Goal: Use online tool/utility: Utilize a website feature to perform a specific function

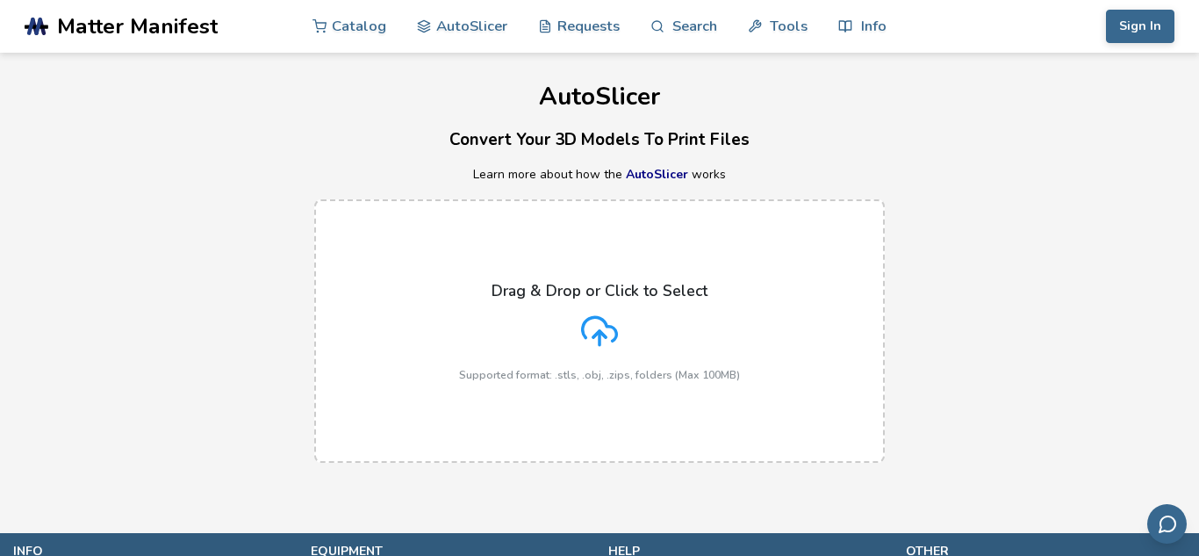
click at [621, 313] on div "Drag & Drop or Click to Select Supported format: .stls, .obj, .zips, folders (M…" at bounding box center [599, 331] width 281 height 99
click at [0, 0] on input "Drag & Drop or Click to Select Supported format: .stls, .obj, .zips, folders (M…" at bounding box center [0, 0] width 0 height 0
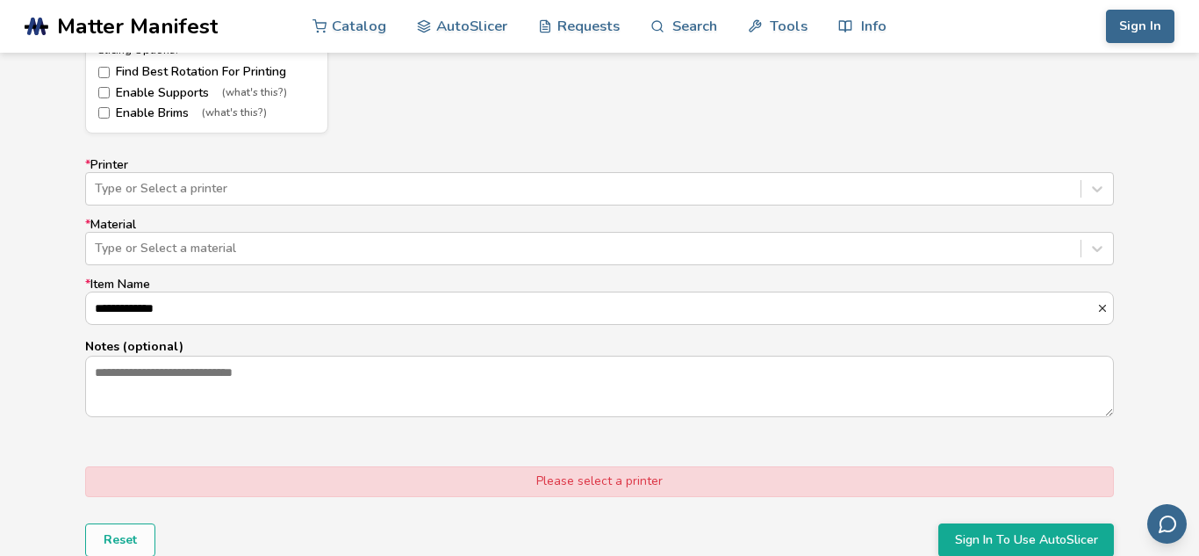
scroll to position [1047, 0]
click at [191, 181] on div at bounding box center [583, 188] width 977 height 18
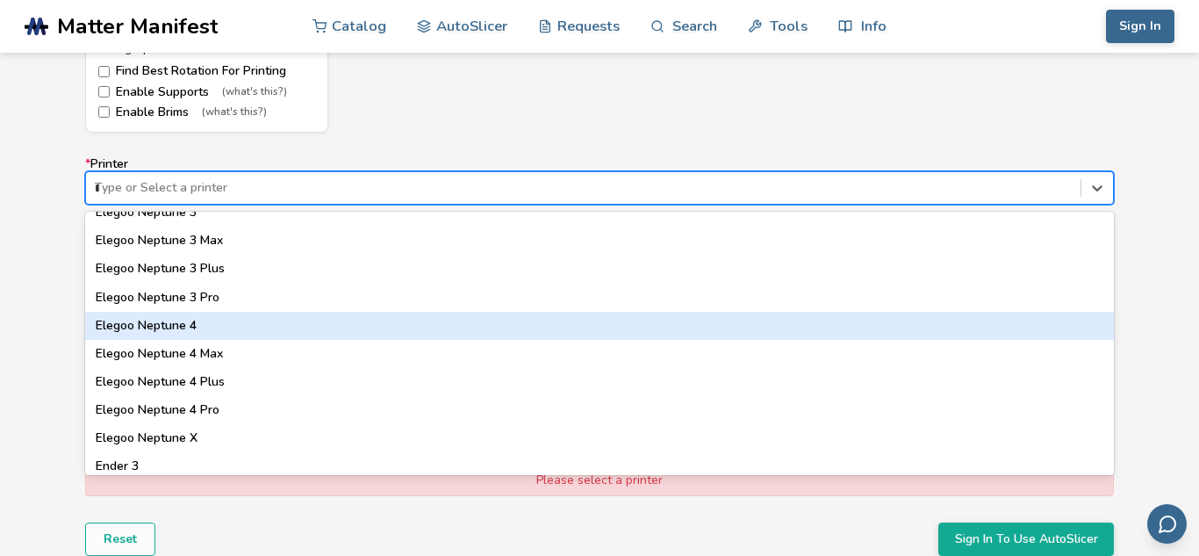
scroll to position [0, 0]
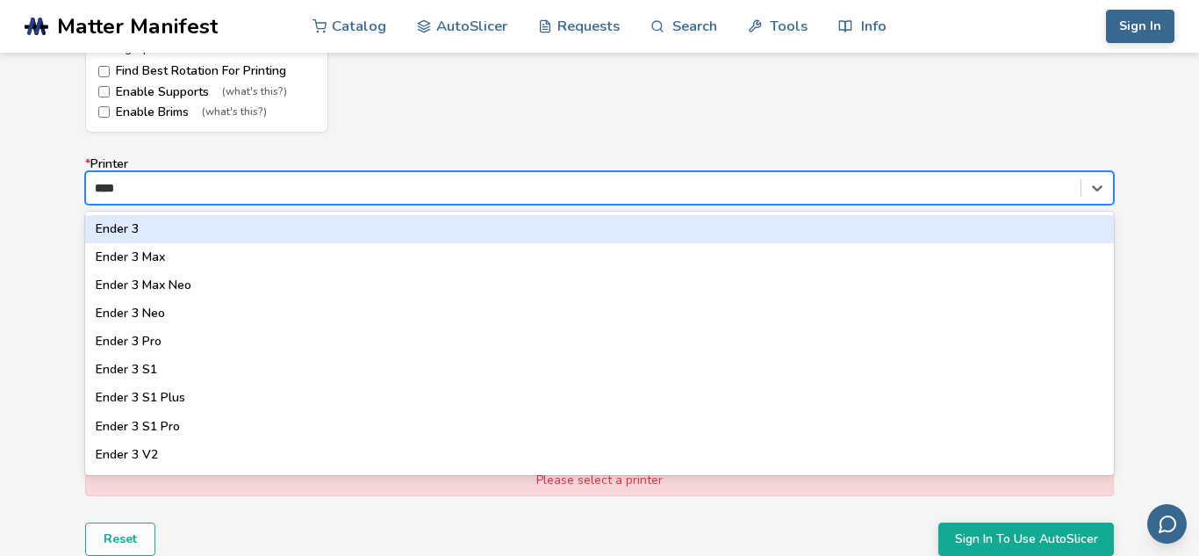
type input "*****"
click at [125, 232] on div "Ender 3" at bounding box center [599, 229] width 1029 height 28
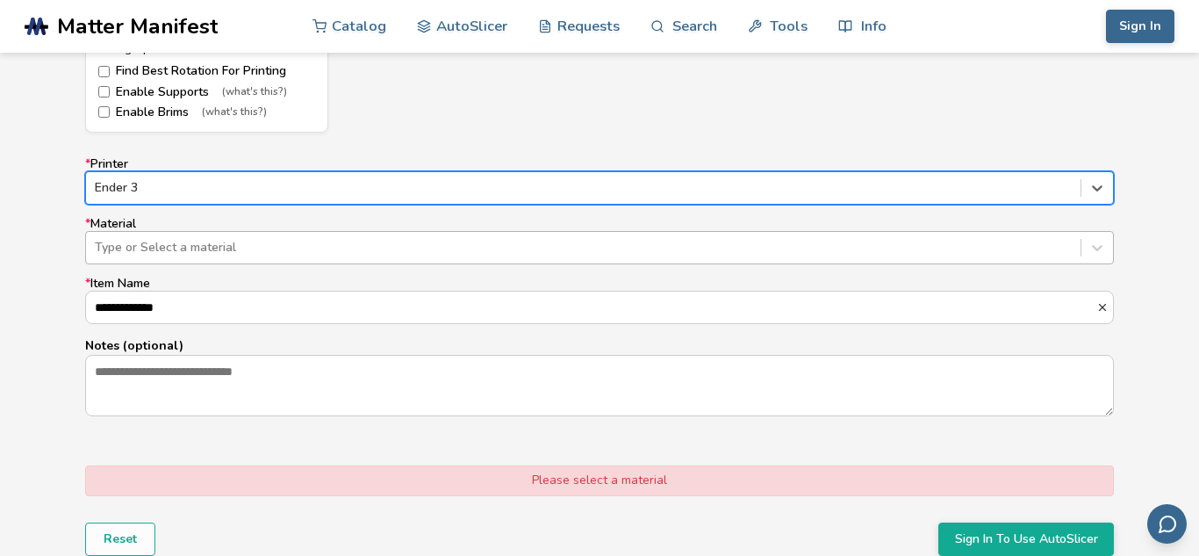
click at [145, 249] on div at bounding box center [583, 248] width 977 height 18
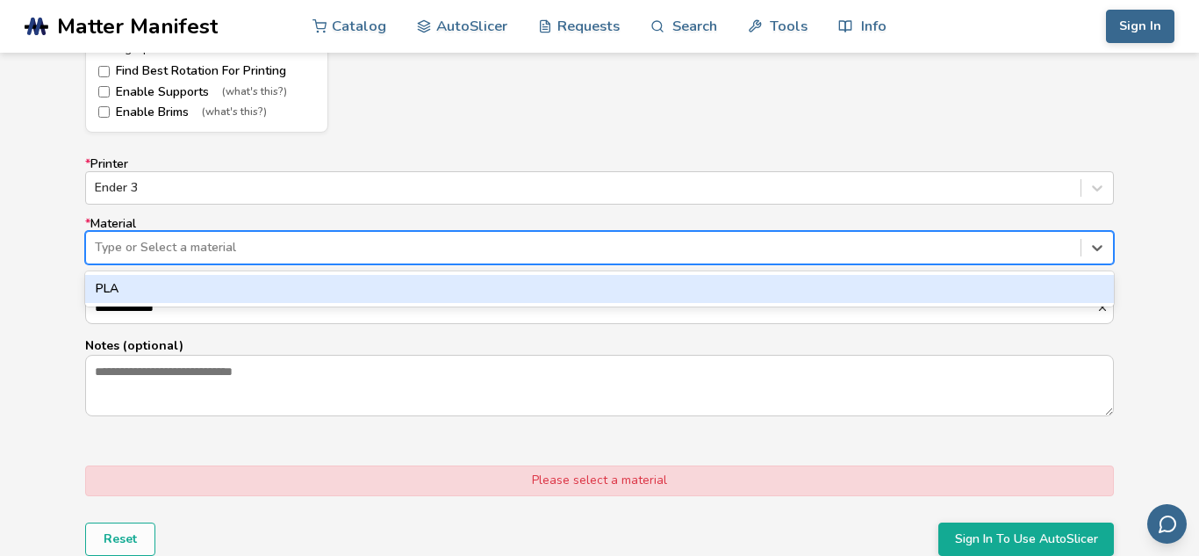
click at [126, 294] on div "PLA" at bounding box center [599, 289] width 1029 height 28
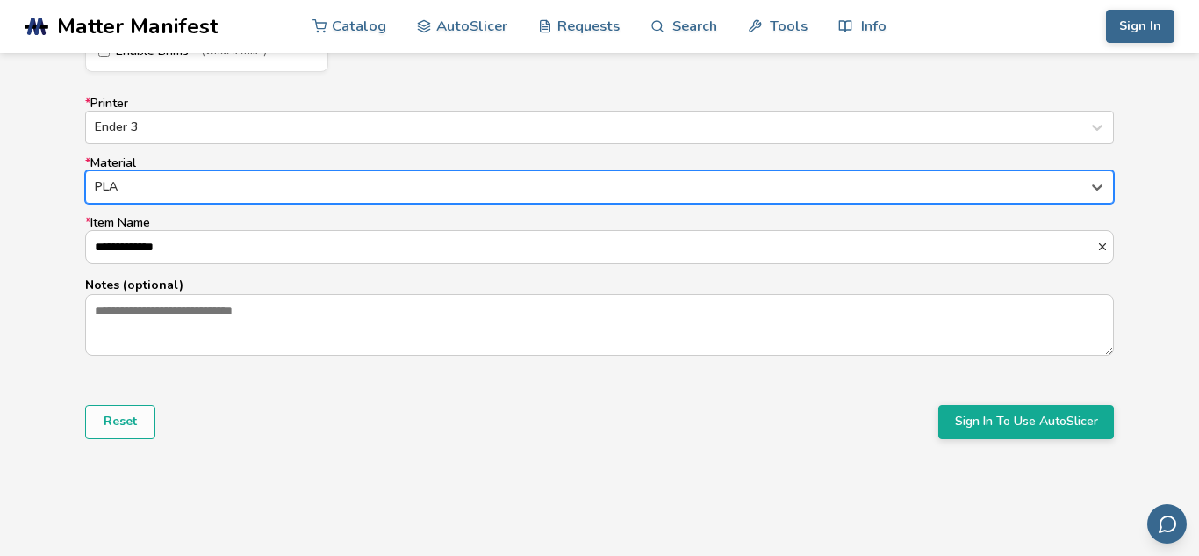
scroll to position [1109, 0]
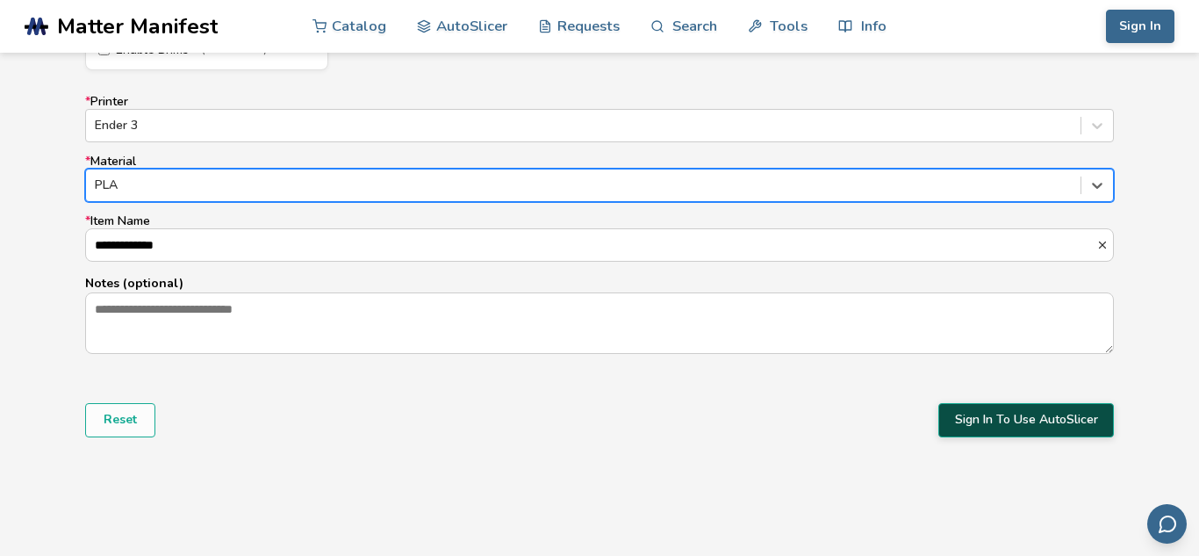
click at [1046, 414] on button "Sign In To Use AutoSlicer" at bounding box center [1027, 419] width 176 height 33
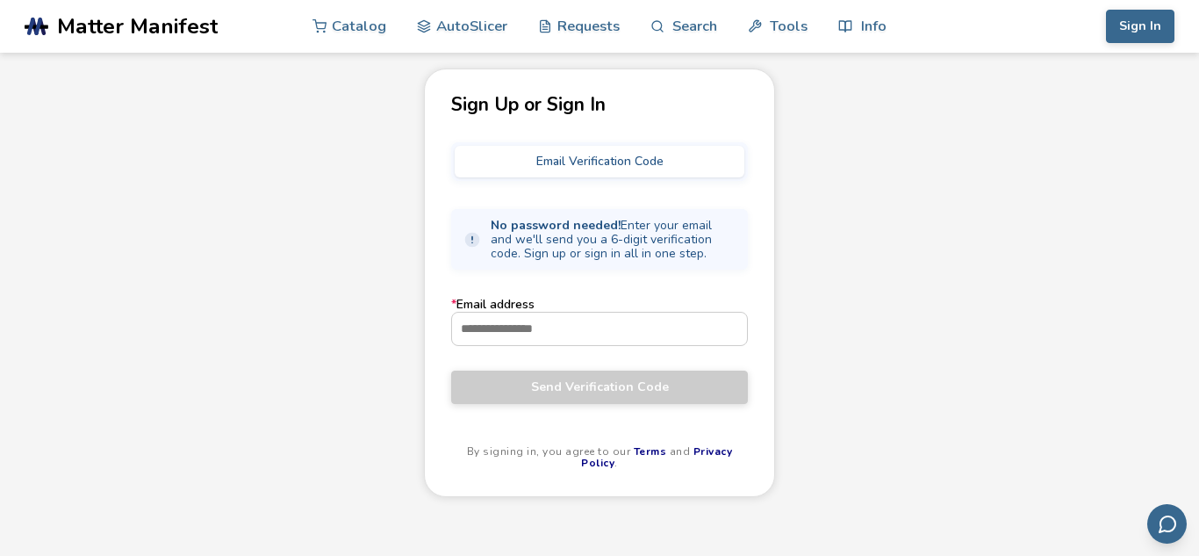
scroll to position [73, 0]
click at [541, 321] on input "* Email address" at bounding box center [599, 328] width 295 height 32
type input "**********"
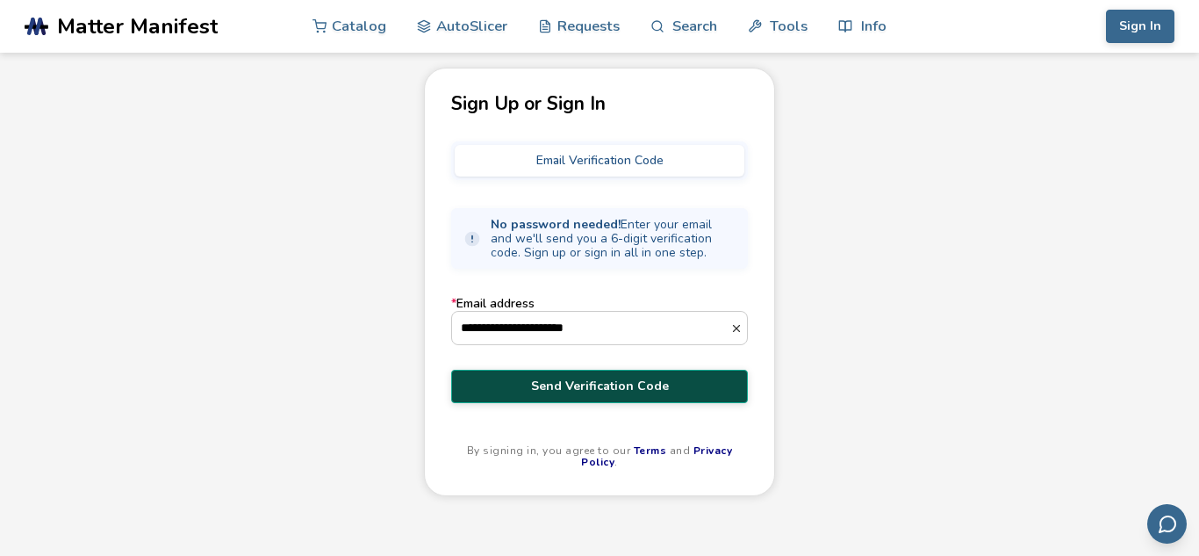
click at [565, 388] on span "Send Verification Code" at bounding box center [599, 386] width 270 height 14
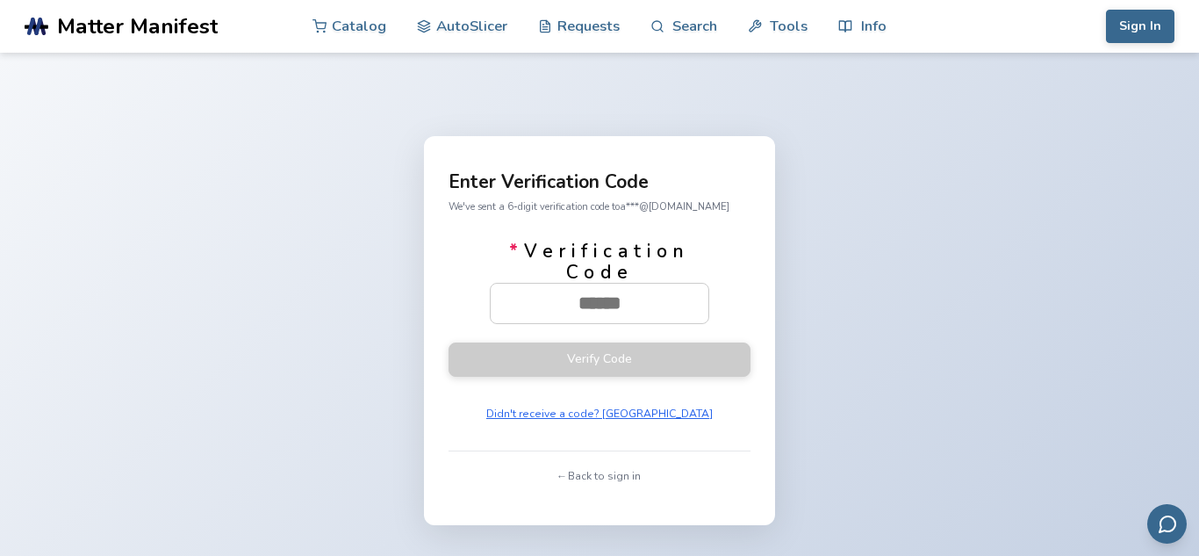
click at [1123, 186] on div "Enter Verification Code We've sent a 6-digit verification code to a***@[DOMAIN_…" at bounding box center [599, 331] width 1199 height 556
click at [589, 298] on input "* Verification Code" at bounding box center [600, 303] width 218 height 39
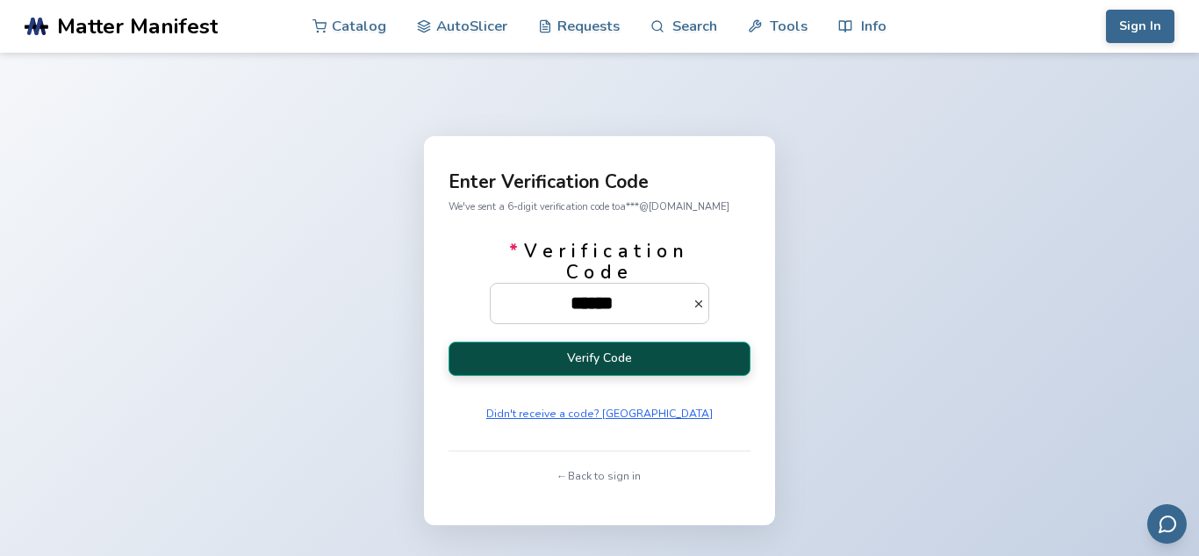
type input "******"
click at [656, 360] on button "Verify Code" at bounding box center [600, 359] width 302 height 34
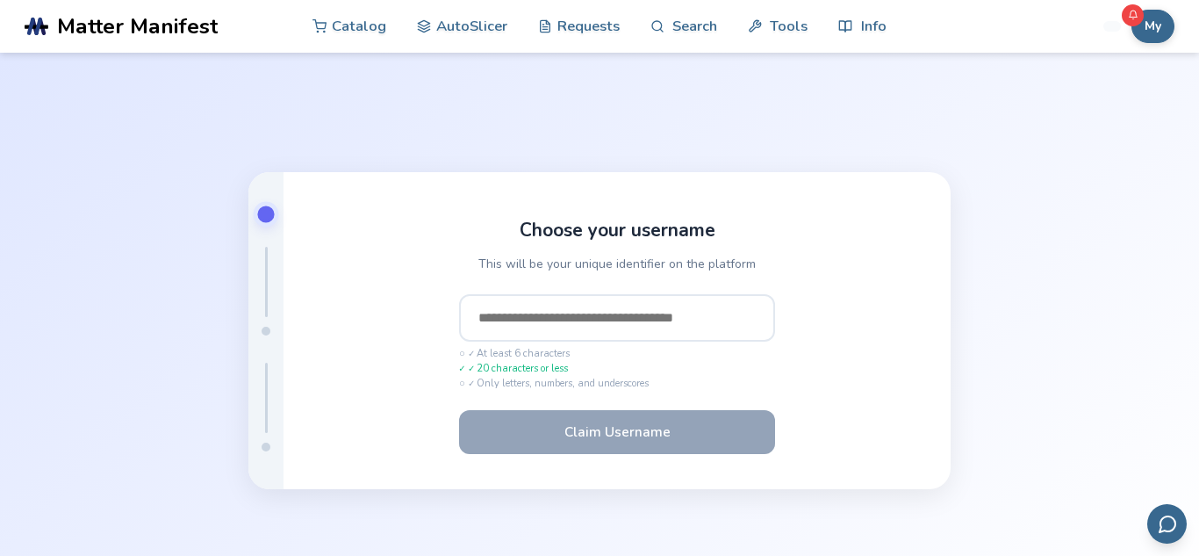
click at [514, 321] on input "text" at bounding box center [617, 317] width 316 height 47
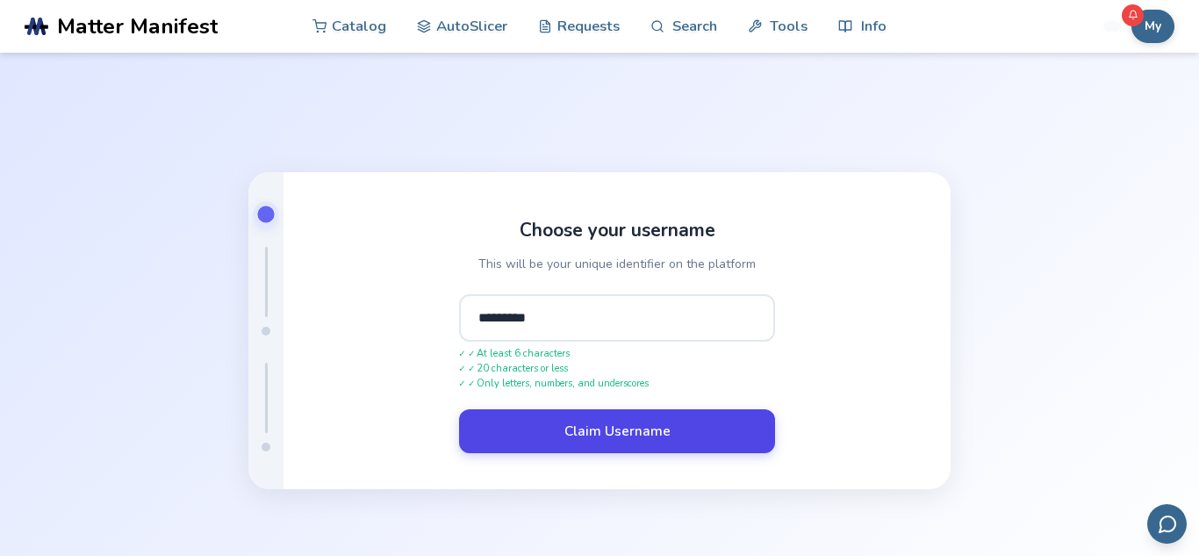
type input "*********"
click at [546, 435] on button "Claim Username" at bounding box center [617, 431] width 316 height 44
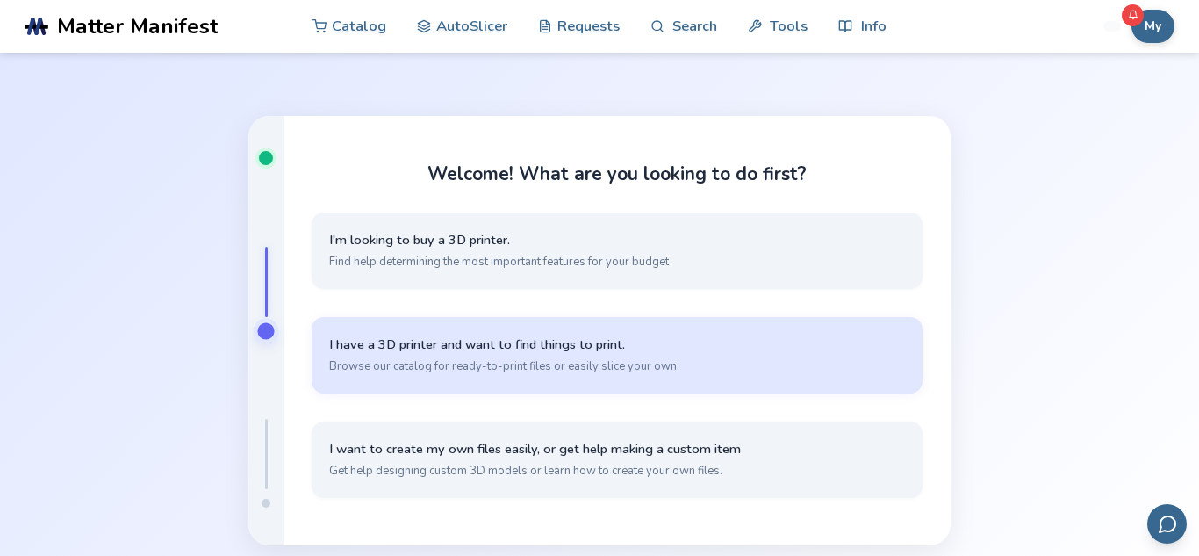
click at [573, 358] on span "Browse our catalog for ready-to-print files or easily slice your own." at bounding box center [617, 366] width 576 height 16
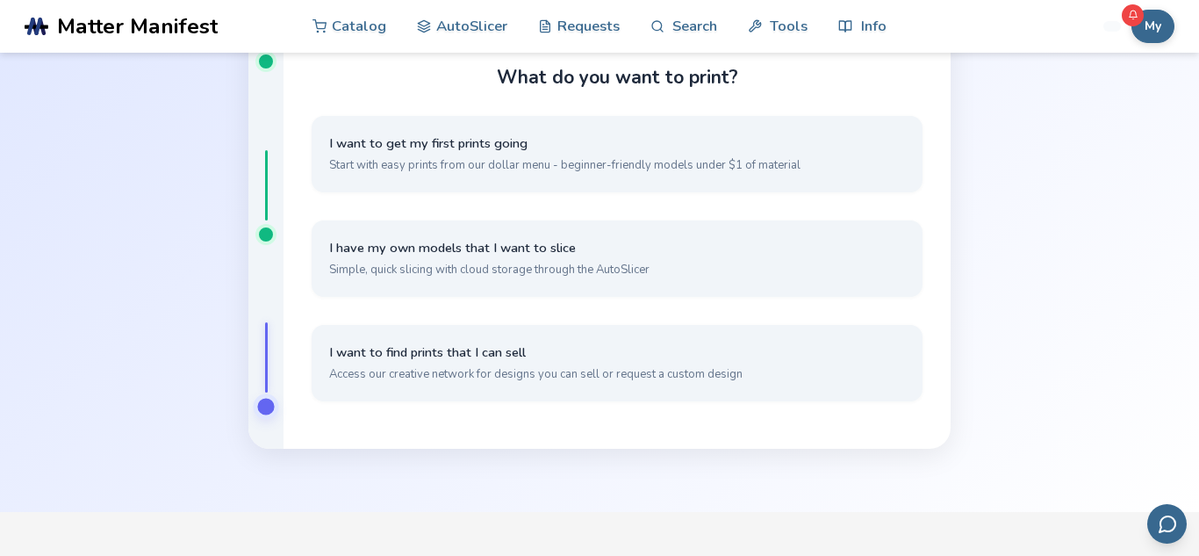
scroll to position [87, 0]
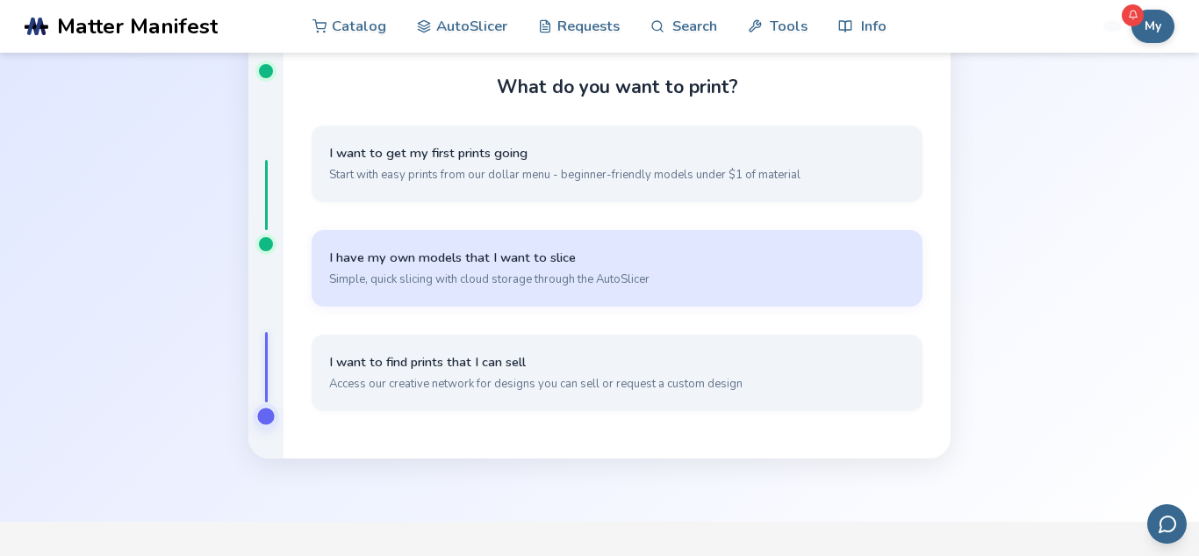
click at [537, 264] on span "I have my own models that I want to slice" at bounding box center [617, 257] width 576 height 17
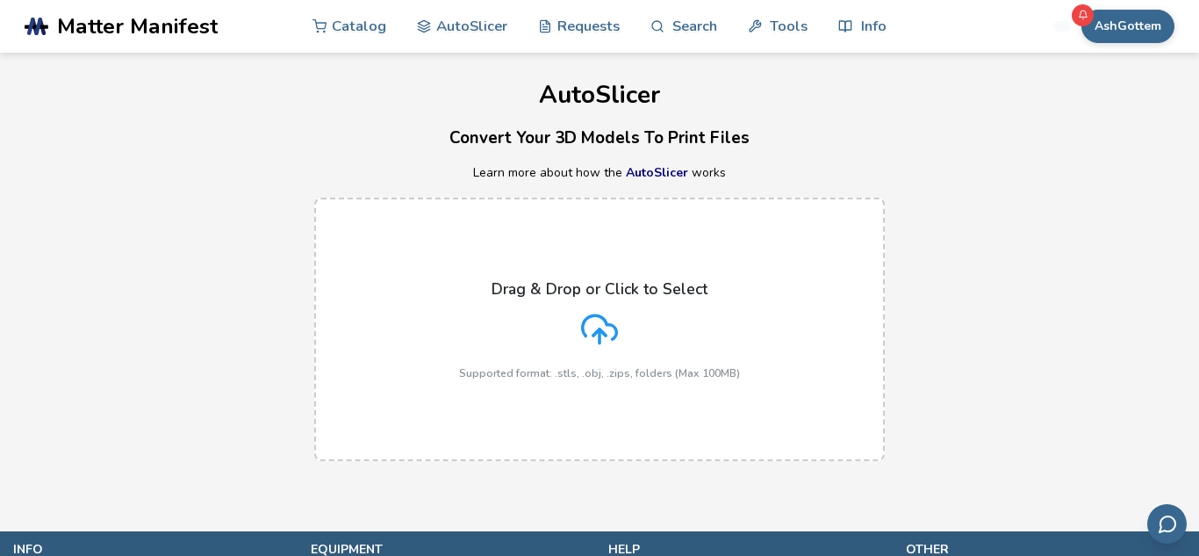
scroll to position [4, 0]
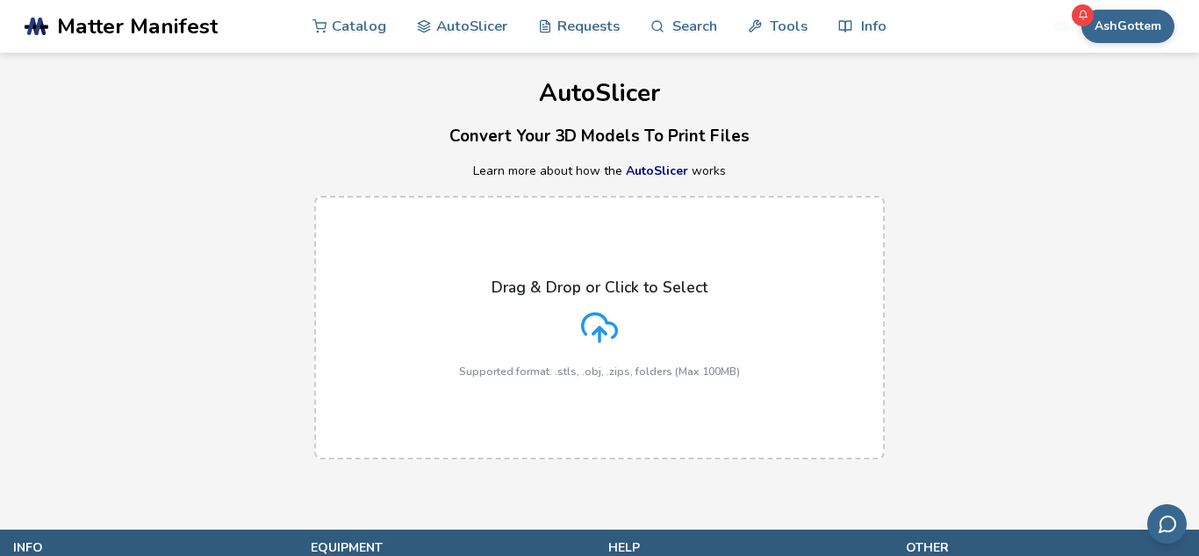
click at [499, 320] on div "Drag & Drop or Click to Select Supported format: .stls, .obj, .zips, folders (M…" at bounding box center [599, 327] width 281 height 99
click at [0, 0] on input "Drag & Drop or Click to Select Supported format: .stls, .obj, .zips, folders (M…" at bounding box center [0, 0] width 0 height 0
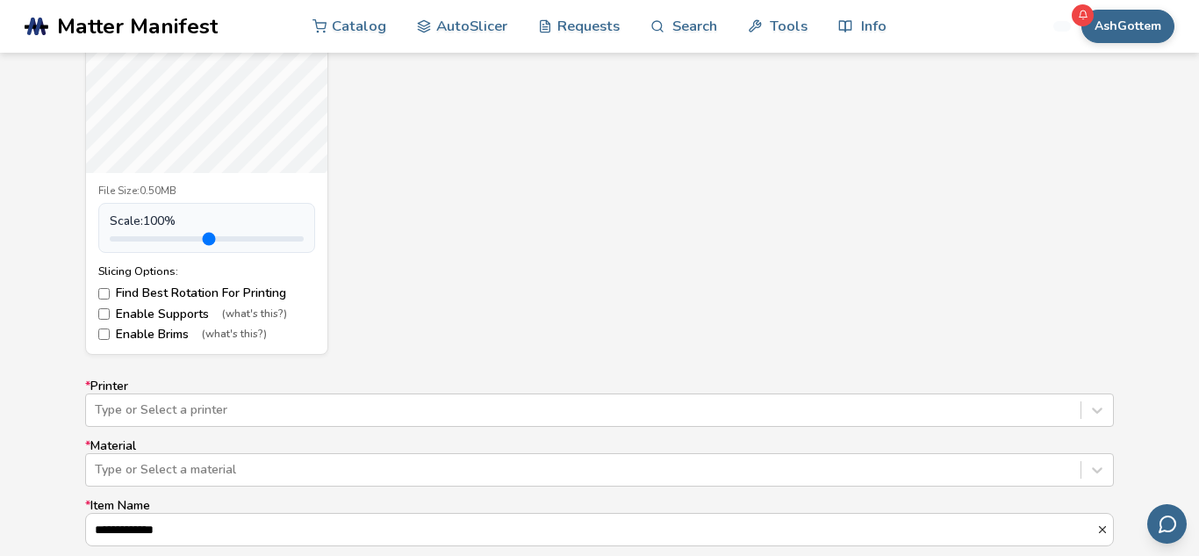
scroll to position [982, 0]
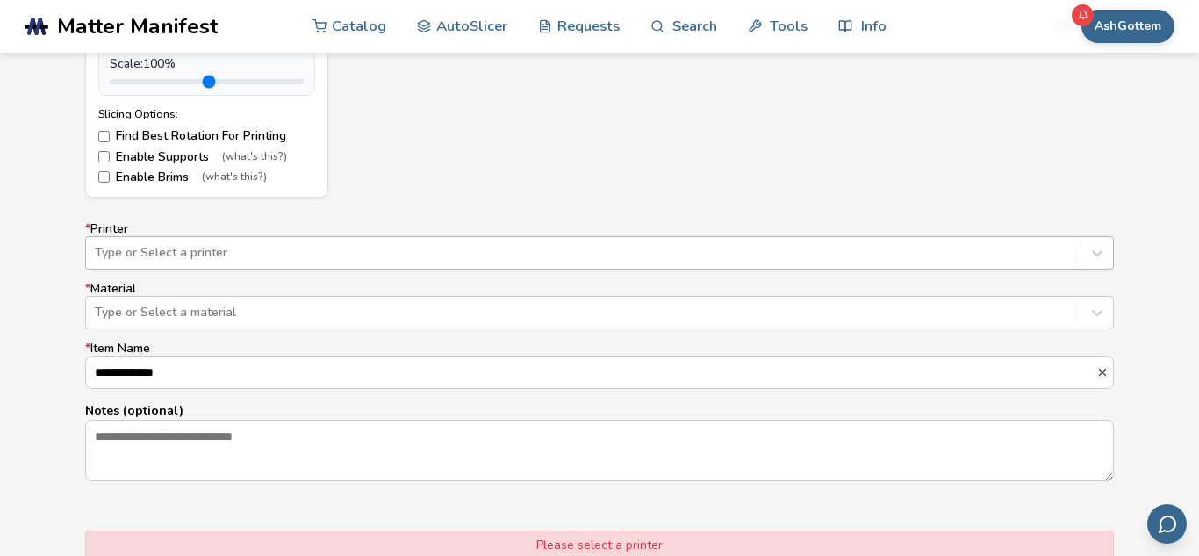
click at [968, 255] on div at bounding box center [583, 253] width 977 height 18
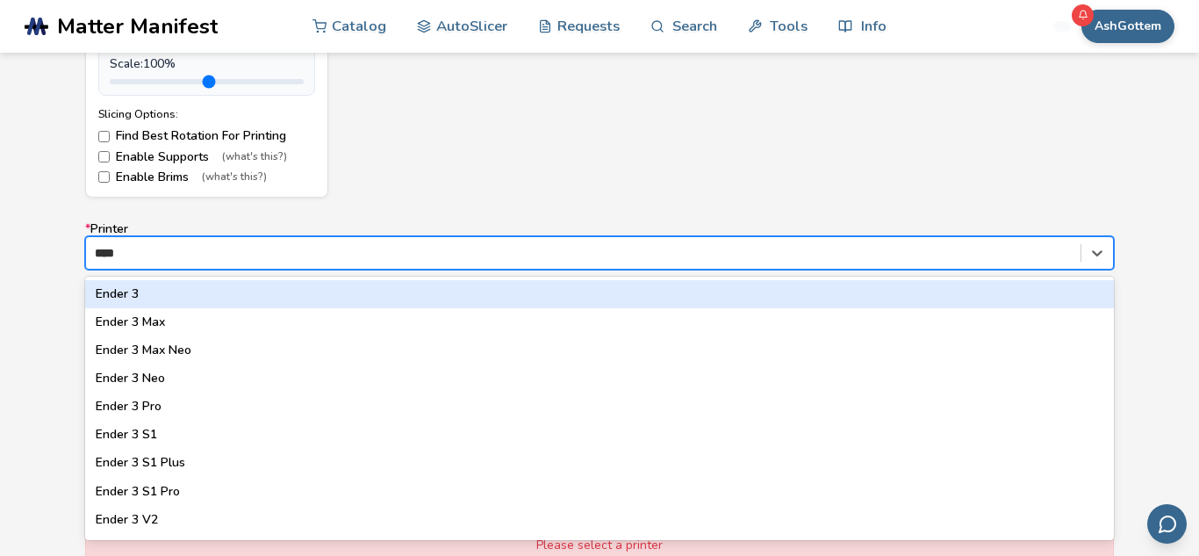
type input "*****"
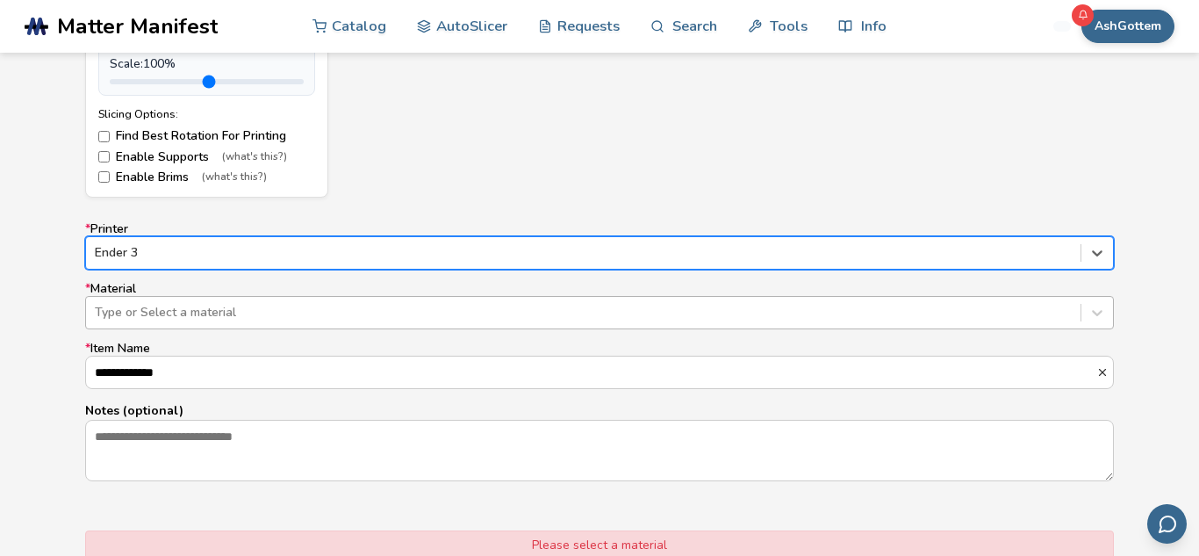
click at [593, 320] on div at bounding box center [583, 313] width 977 height 18
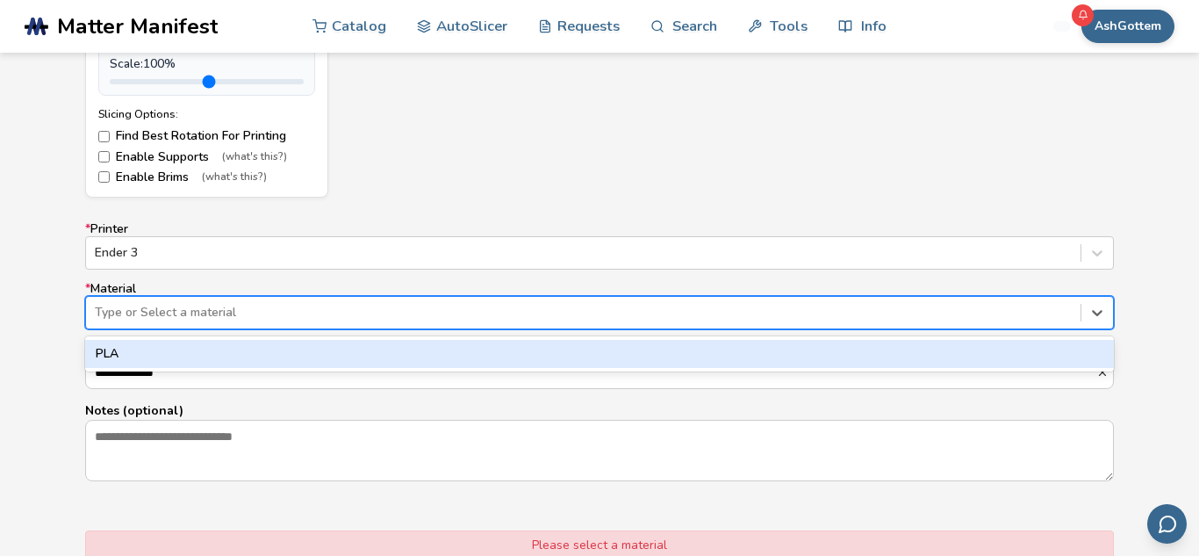
click at [571, 348] on div "PLA" at bounding box center [599, 354] width 1029 height 28
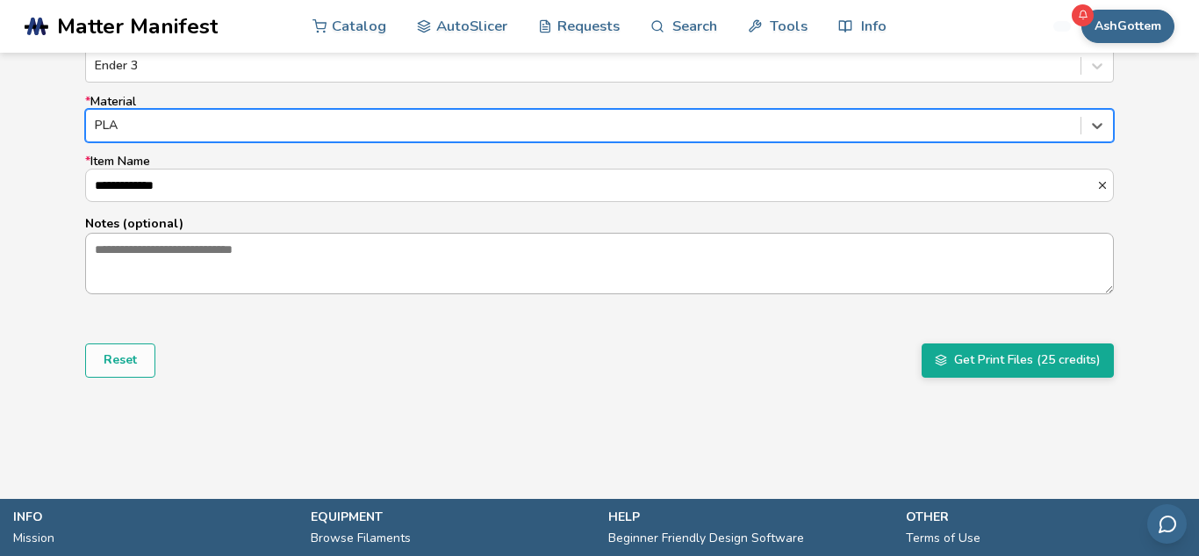
scroll to position [1212, 0]
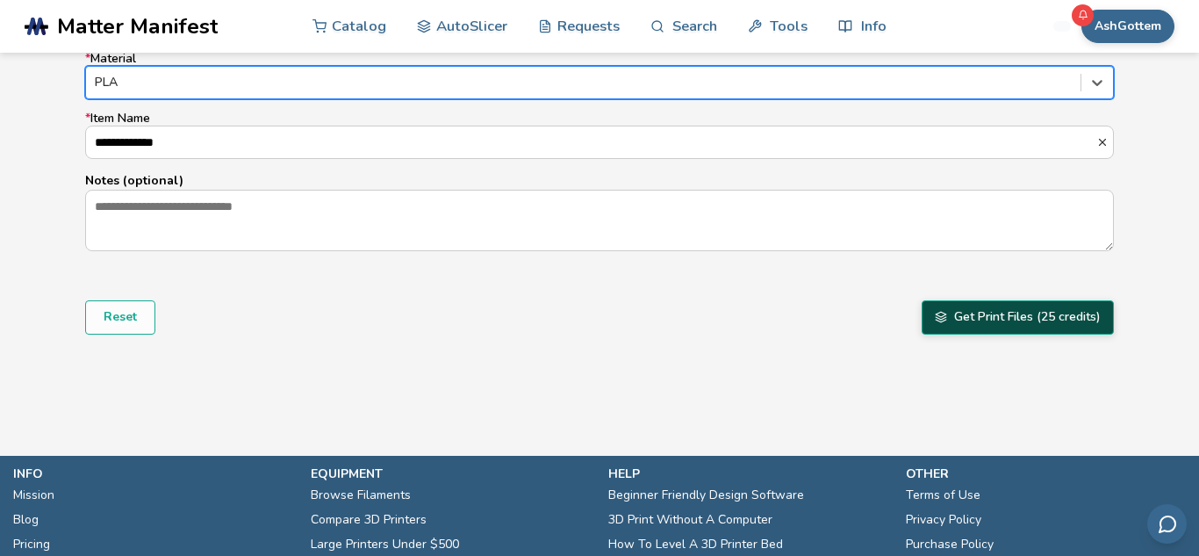
click at [1051, 322] on button "Get Print Files (25 credits)" at bounding box center [1018, 316] width 192 height 33
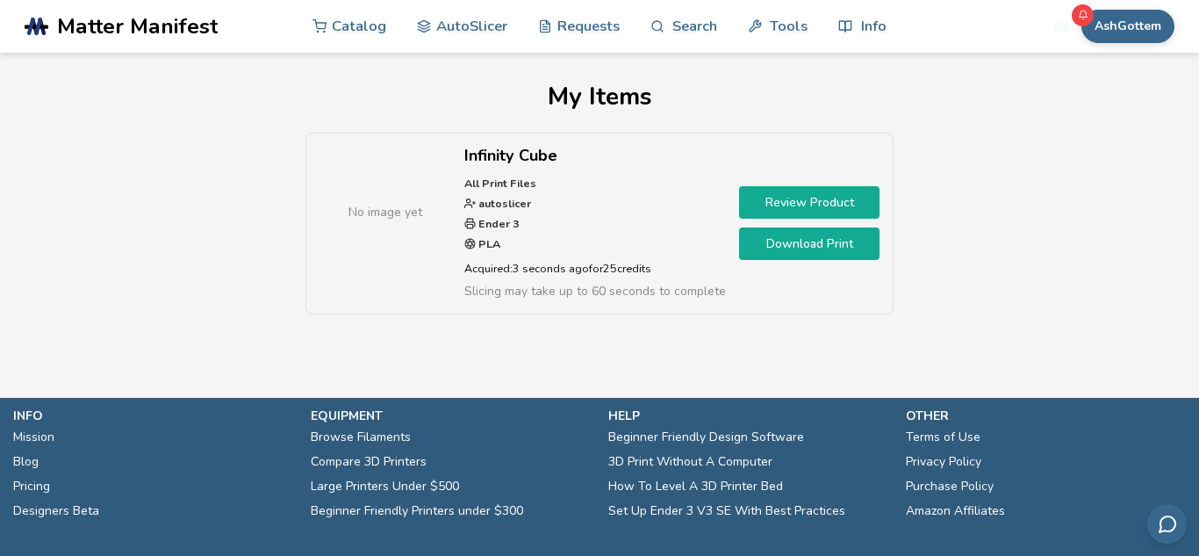
click at [802, 247] on link "Download Print" at bounding box center [809, 243] width 140 height 32
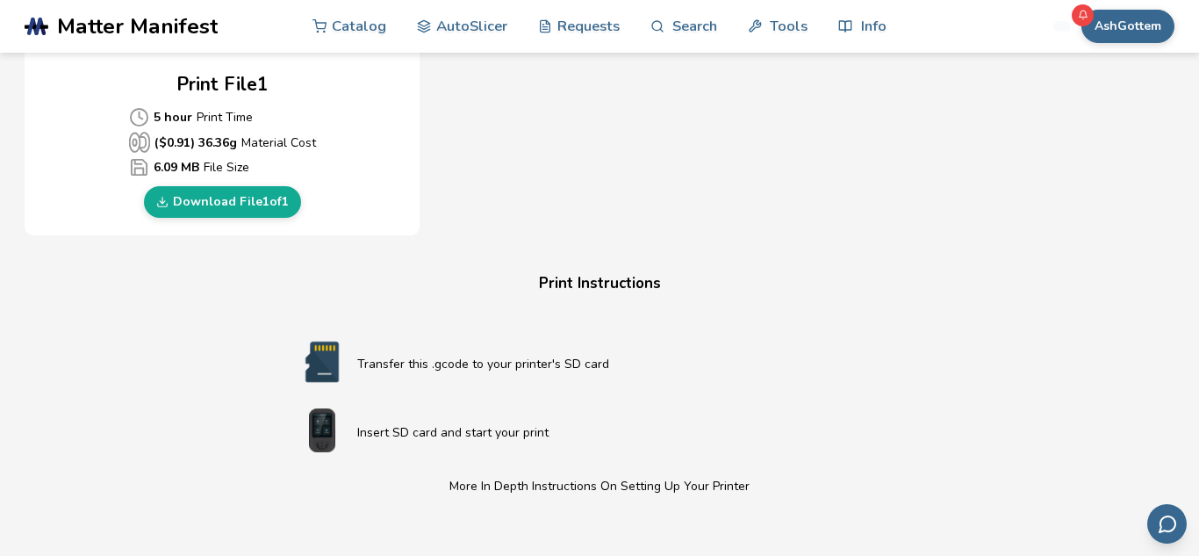
scroll to position [792, 0]
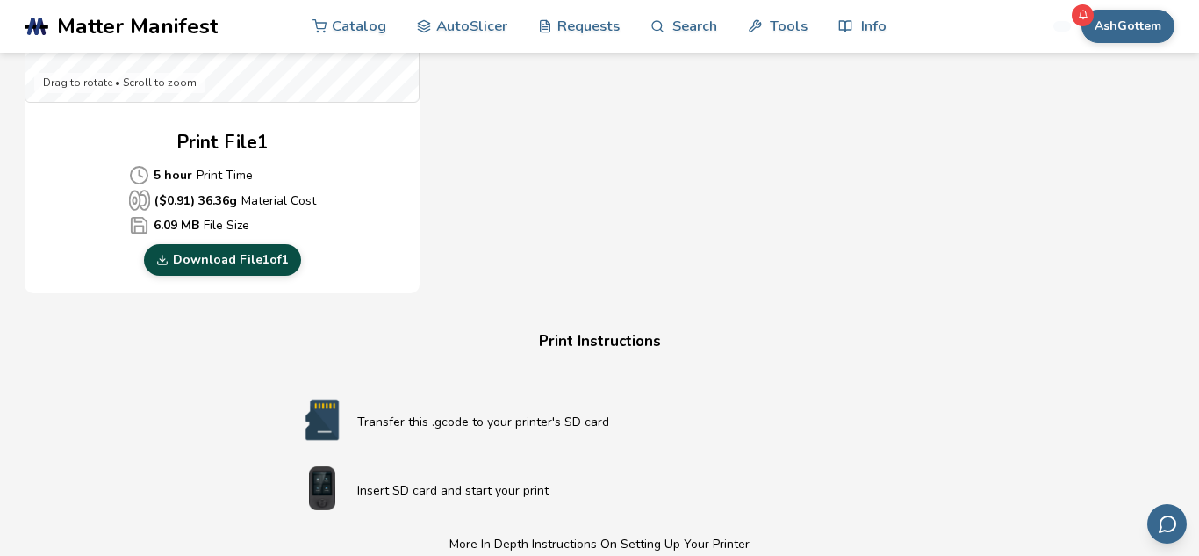
click at [222, 262] on link "Download File 1 of 1" at bounding box center [222, 260] width 157 height 32
